Goal: Task Accomplishment & Management: Use online tool/utility

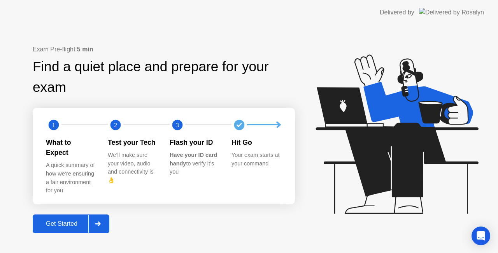
click at [100, 221] on icon at bounding box center [97, 223] width 5 height 5
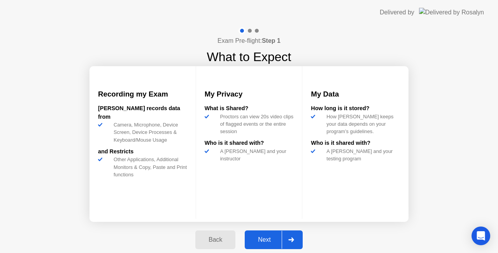
click at [290, 241] on icon at bounding box center [291, 239] width 6 height 5
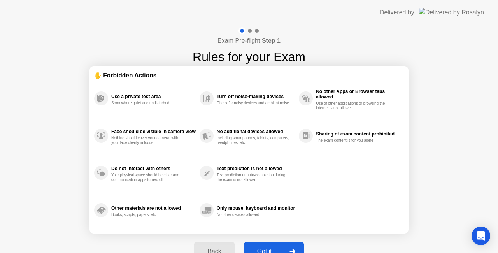
click at [290, 241] on div "Back Got it" at bounding box center [248, 251] width 119 height 36
click at [291, 246] on div at bounding box center [292, 251] width 19 height 18
select select "**********"
select select "*******"
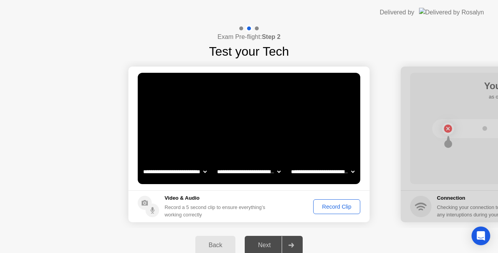
click at [328, 205] on div "Record Clip" at bounding box center [337, 206] width 42 height 6
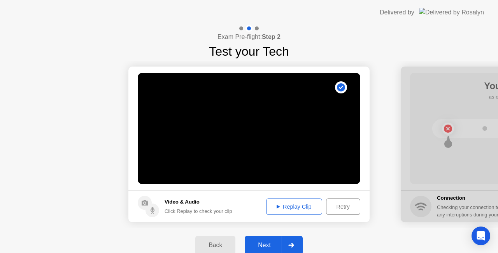
click at [258, 243] on div "Next" at bounding box center [264, 244] width 35 height 7
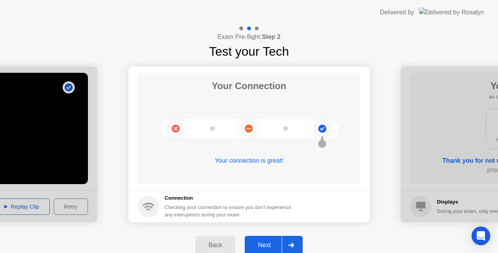
click at [290, 245] on icon at bounding box center [290, 245] width 5 height 5
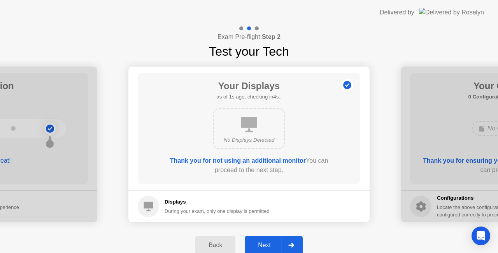
click at [290, 245] on icon at bounding box center [290, 245] width 5 height 5
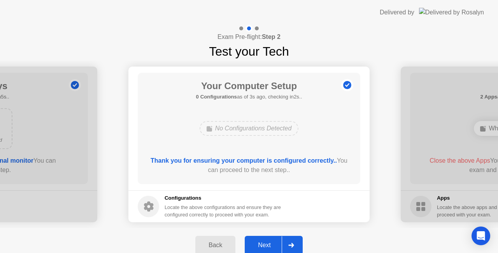
click at [290, 245] on icon at bounding box center [290, 245] width 5 height 5
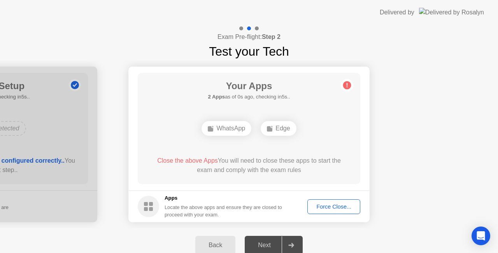
click at [290, 245] on icon at bounding box center [290, 245] width 5 height 5
click at [325, 209] on div "Force Close..." at bounding box center [333, 206] width 47 height 6
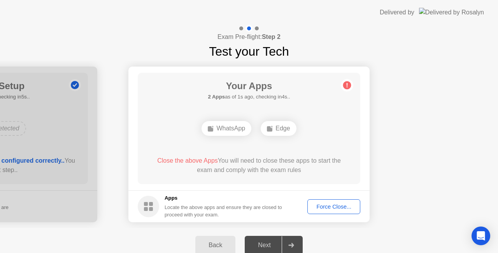
click at [342, 208] on div "Force Close..." at bounding box center [333, 206] width 47 height 6
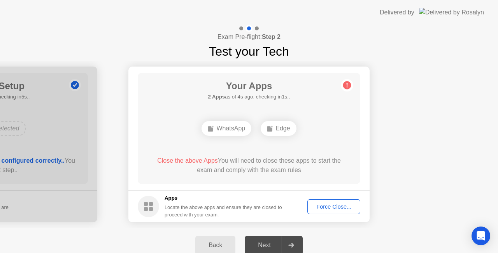
click at [320, 206] on div "Force Close..." at bounding box center [333, 206] width 47 height 6
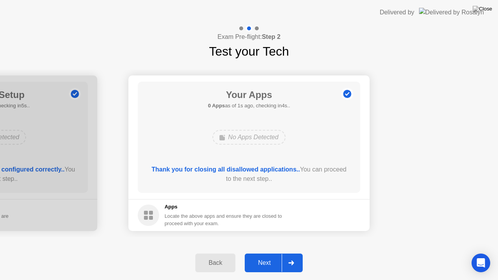
click at [293, 252] on div at bounding box center [291, 263] width 19 height 18
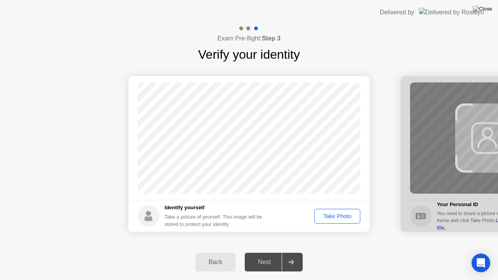
click at [343, 215] on div "Take Photo" at bounding box center [337, 216] width 40 height 6
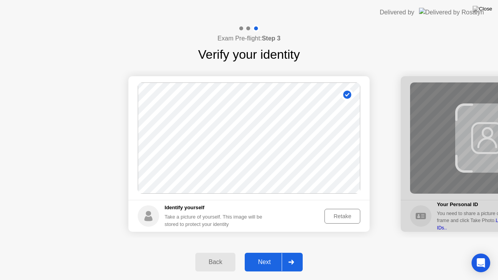
click at [267, 252] on div "Next" at bounding box center [264, 262] width 35 height 7
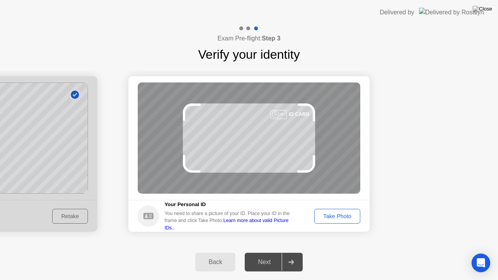
click at [344, 213] on div "Take Photo" at bounding box center [337, 216] width 40 height 6
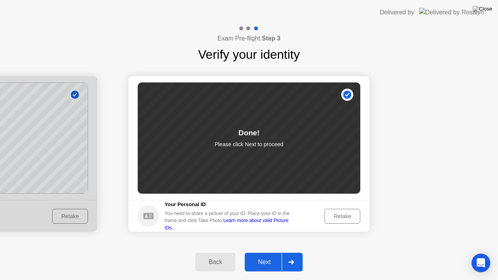
click at [292, 252] on icon at bounding box center [290, 262] width 5 height 5
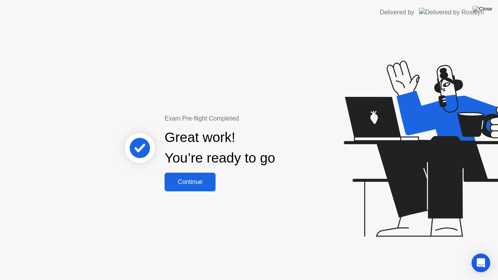
click at [203, 180] on div "Continue" at bounding box center [190, 181] width 46 height 7
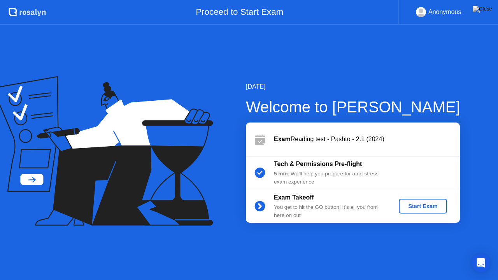
click at [426, 204] on div "Start Exam" at bounding box center [423, 206] width 42 height 6
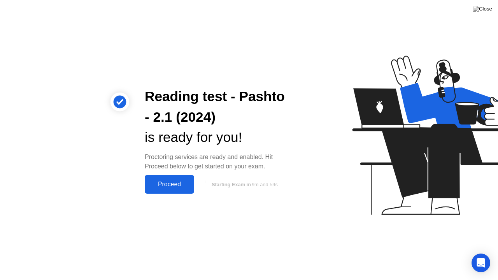
click at [166, 186] on div "Proceed" at bounding box center [169, 184] width 45 height 7
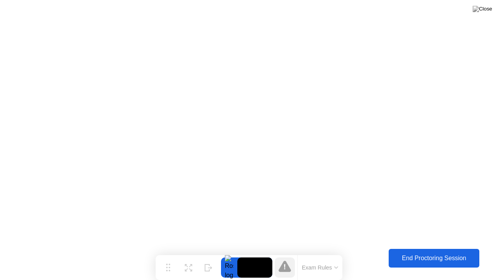
click at [402, 252] on div "End Proctoring Session" at bounding box center [434, 258] width 86 height 7
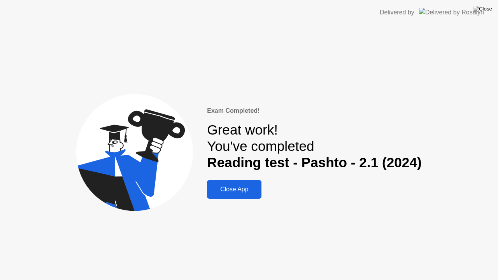
click at [244, 183] on button "Close App" at bounding box center [234, 189] width 54 height 19
